Goal: Information Seeking & Learning: Learn about a topic

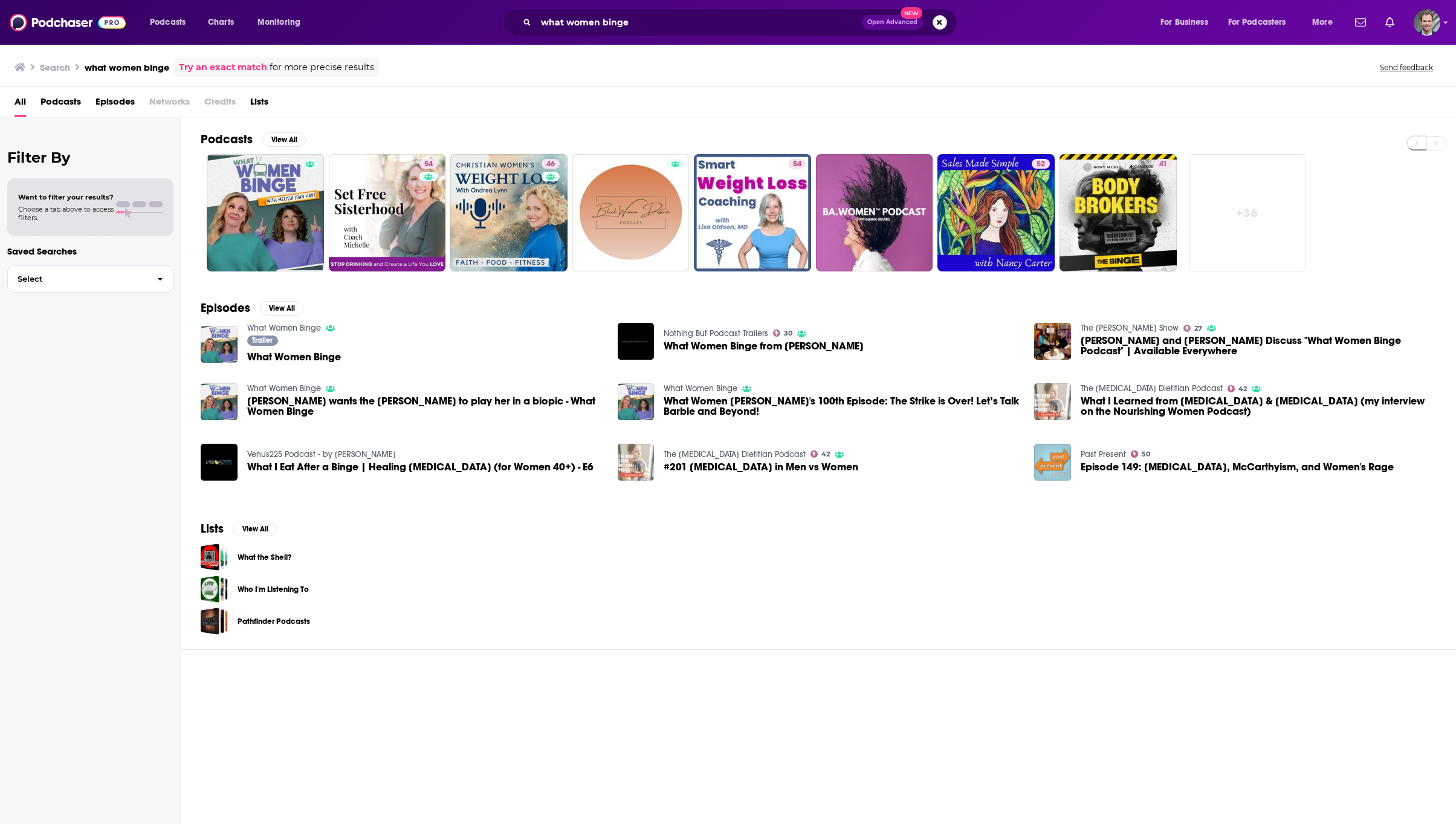
click at [943, 22] on button "Search podcasts, credits, & more..." at bounding box center [940, 22] width 15 height 15
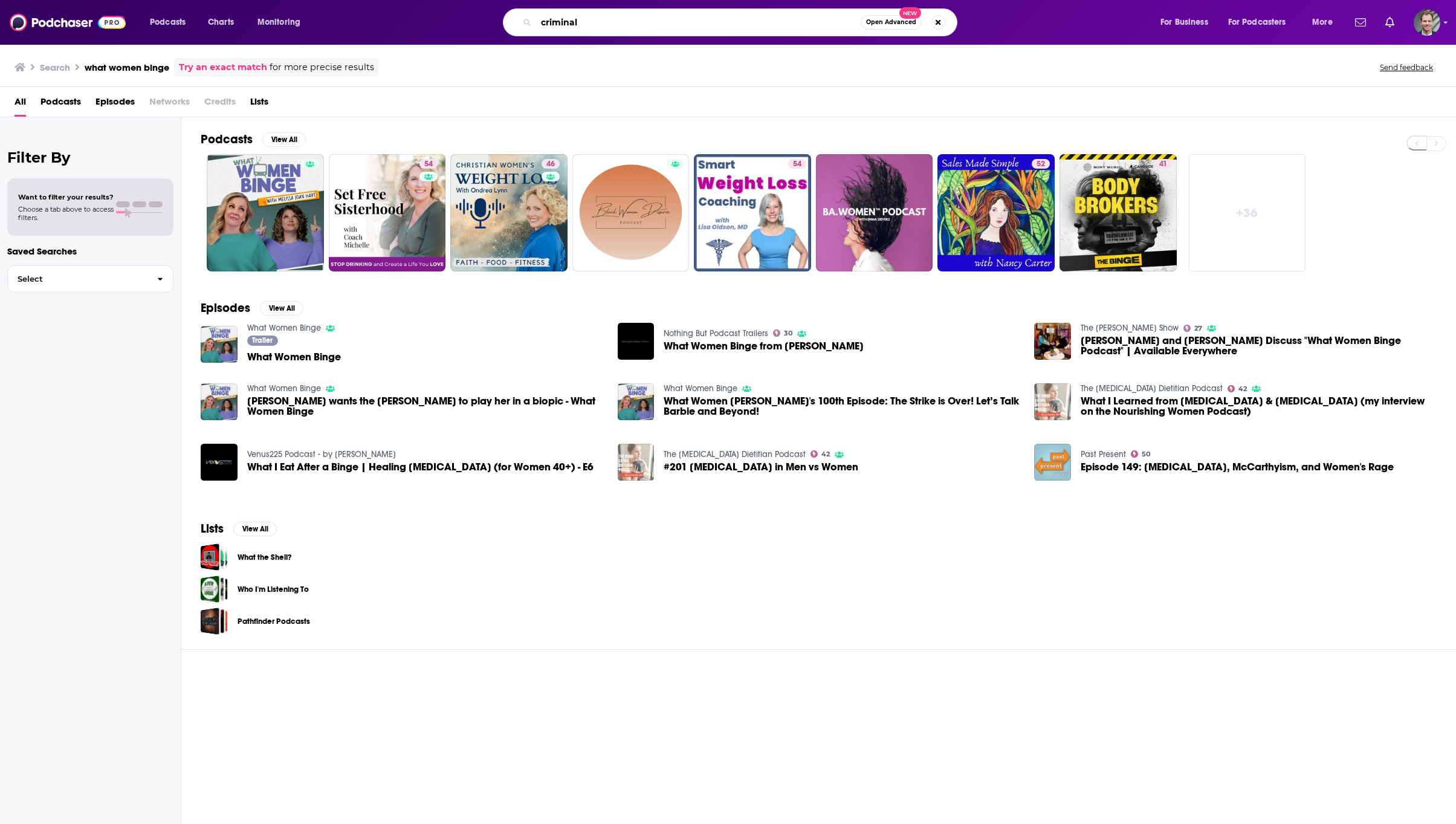
type input "criminal"
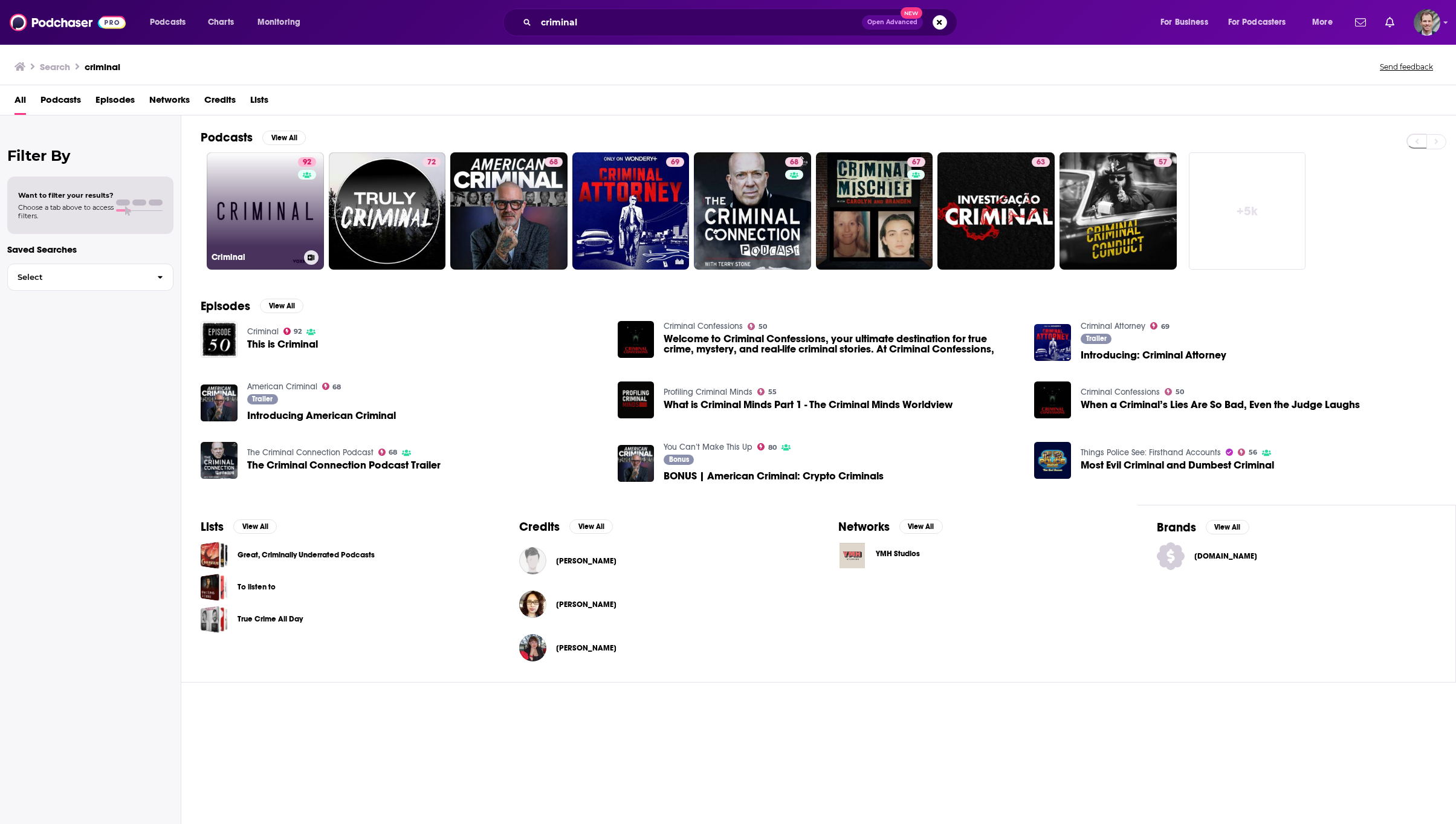
click at [272, 215] on link "92 Criminal" at bounding box center [265, 211] width 117 height 117
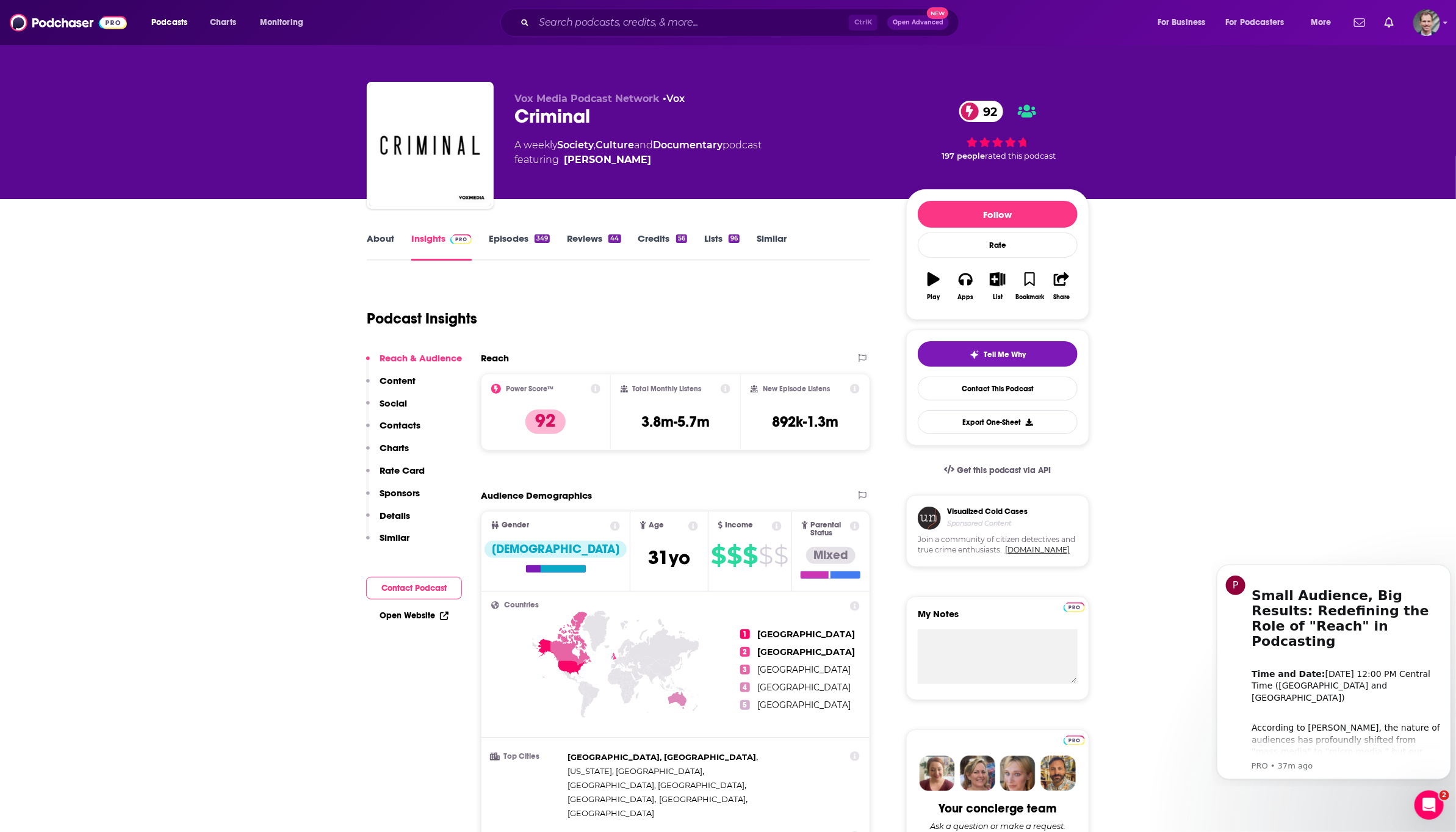
click at [373, 238] on link "About" at bounding box center [380, 247] width 28 height 28
